Goal: Task Accomplishment & Management: Manage account settings

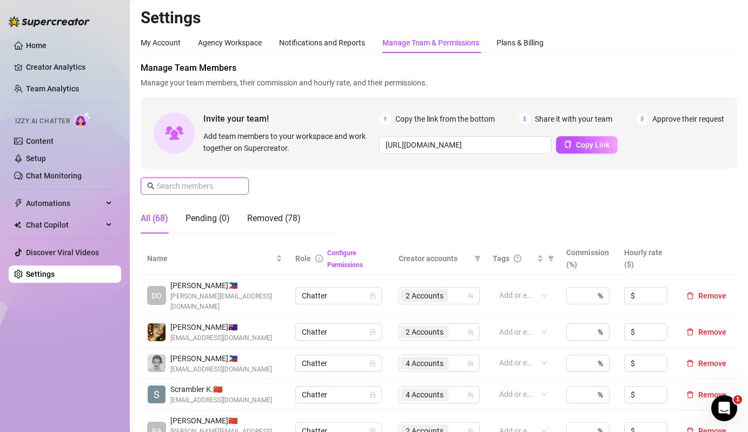
click at [203, 189] on input "text" at bounding box center [195, 186] width 77 height 12
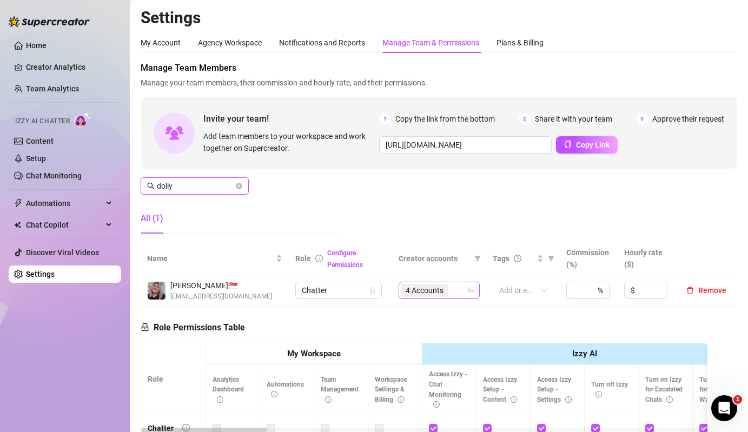
click at [426, 291] on span "4 Accounts" at bounding box center [425, 291] width 38 height 12
type input "dolly"
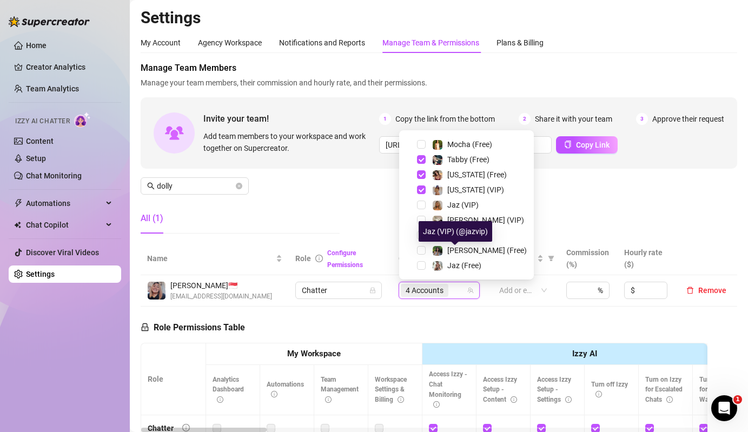
scroll to position [84, 0]
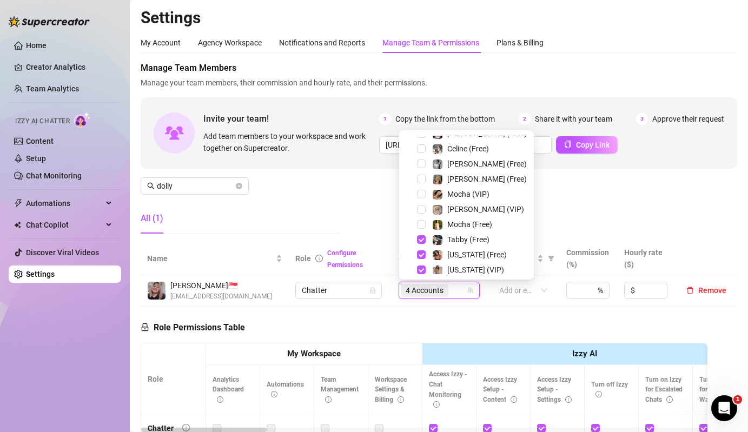
click at [427, 238] on div "Tabby (Free)" at bounding box center [466, 239] width 129 height 13
click at [425, 250] on div "[US_STATE] (Free)" at bounding box center [466, 254] width 129 height 13
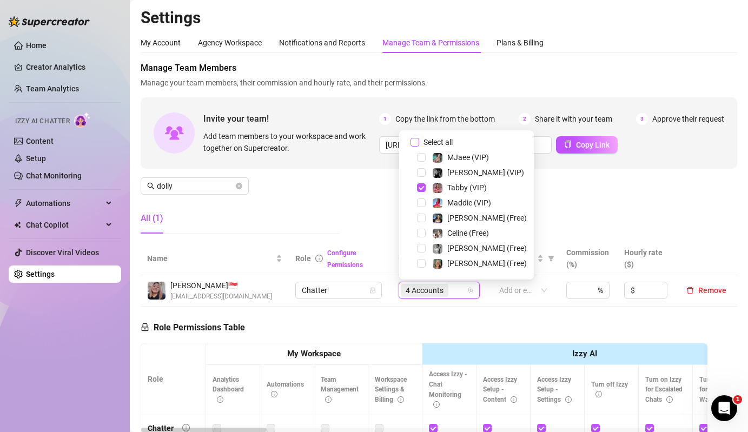
click at [414, 140] on input "Select all" at bounding box center [415, 142] width 9 height 9
checkbox input "false"
click at [425, 170] on span "Select tree node" at bounding box center [421, 172] width 9 height 9
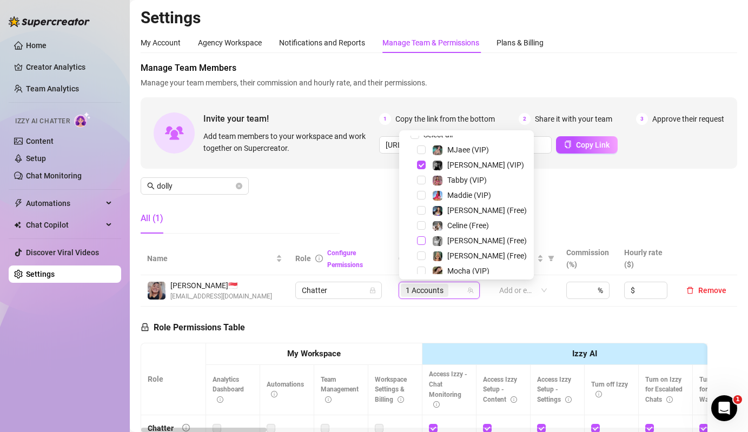
click at [425, 244] on span "Select tree node" at bounding box center [421, 240] width 9 height 9
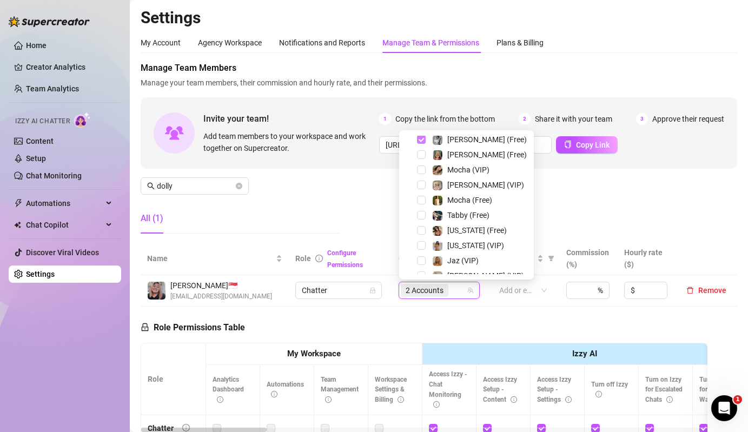
scroll to position [164, 0]
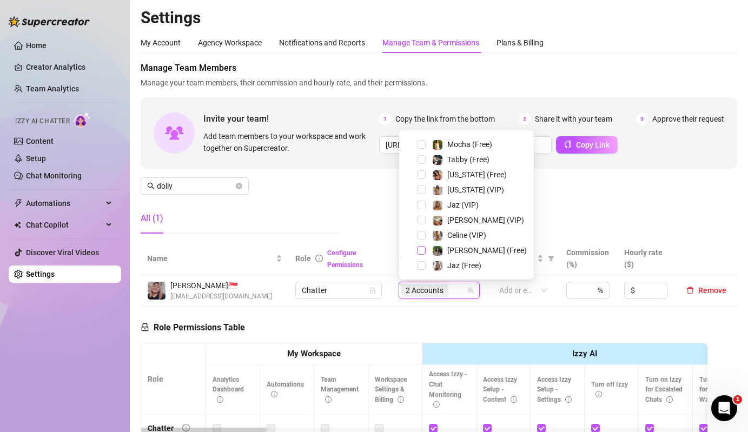
click at [423, 251] on span "Select tree node" at bounding box center [421, 250] width 9 height 9
click at [425, 223] on span "Select tree node" at bounding box center [421, 220] width 9 height 9
